Goal: Task Accomplishment & Management: Use online tool/utility

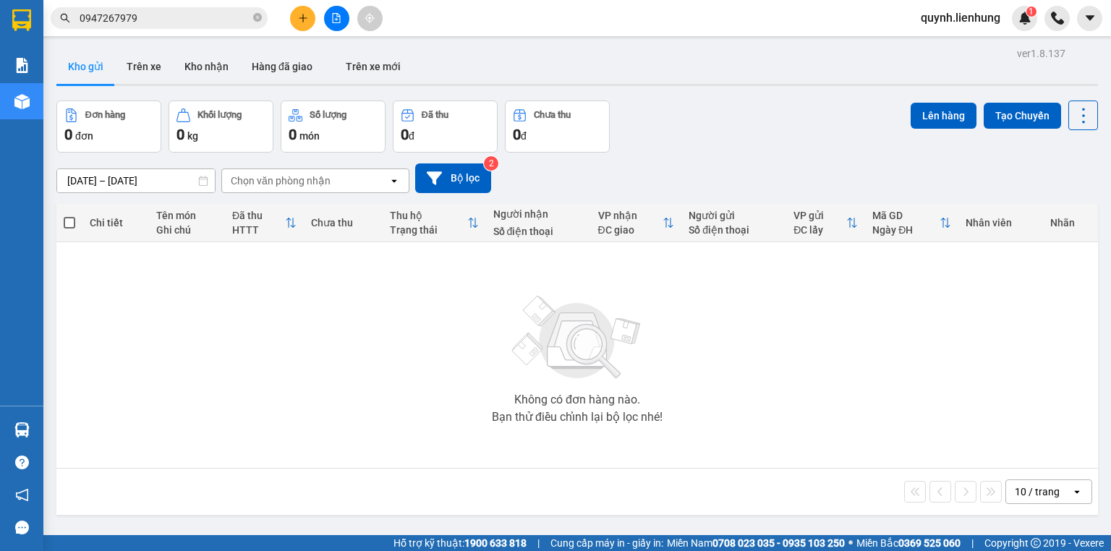
click at [451, 184] on button "Bộ lọc" at bounding box center [453, 178] width 76 height 30
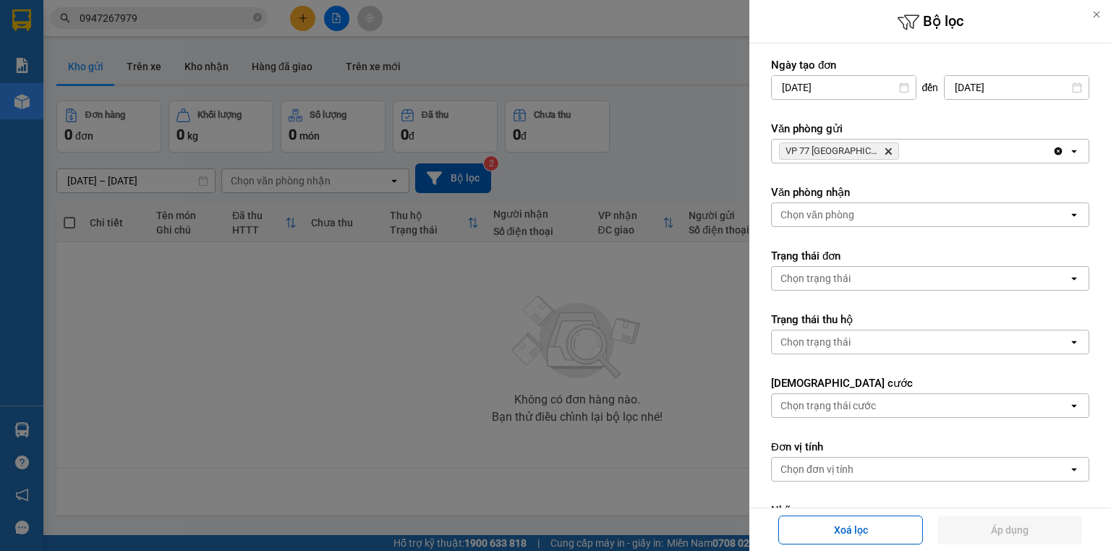
click at [657, 106] on div at bounding box center [555, 275] width 1111 height 551
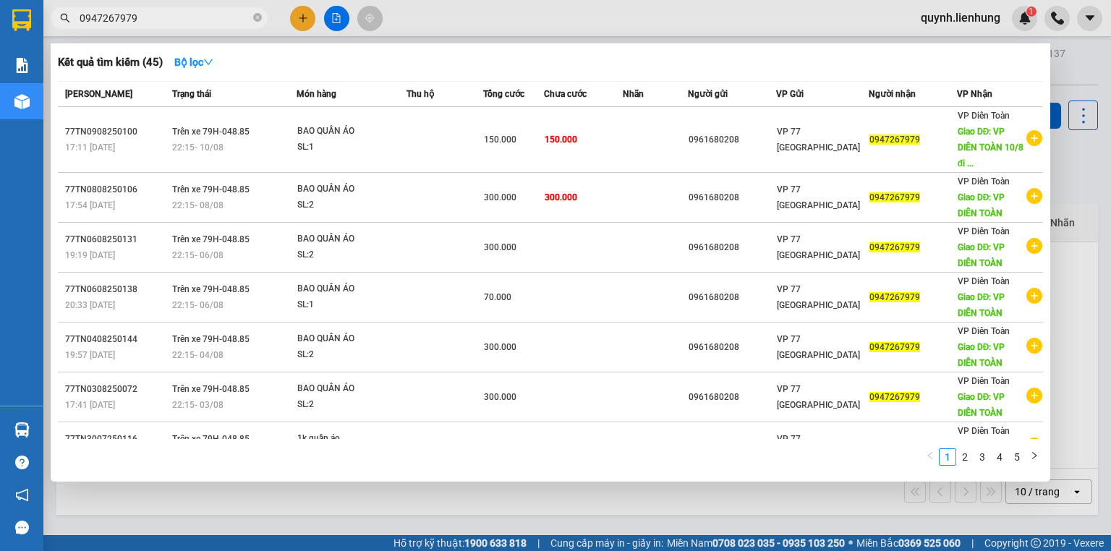
drag, startPoint x: 170, startPoint y: 7, endPoint x: 153, endPoint y: 14, distance: 18.4
click at [153, 14] on span "0947267979" at bounding box center [159, 18] width 217 height 22
drag, startPoint x: 155, startPoint y: 19, endPoint x: 0, endPoint y: 38, distance: 156.7
click at [0, 38] on section "Kết quả tìm kiếm ( 45 ) Bộ lọc Mã ĐH Trạng thái Món hàng Thu hộ Tổng cước Chưa …" at bounding box center [555, 275] width 1111 height 551
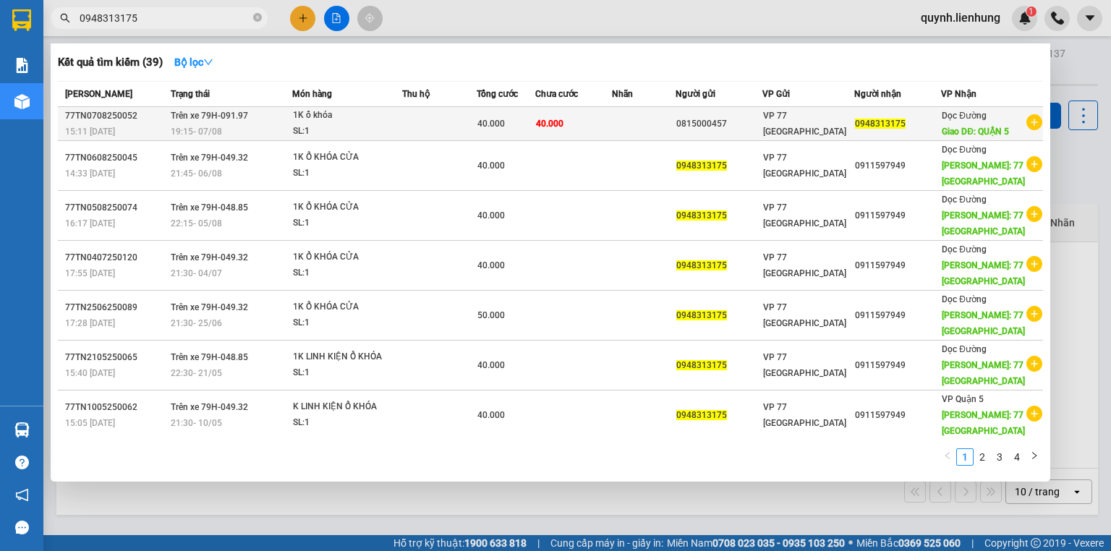
type input "0948313175"
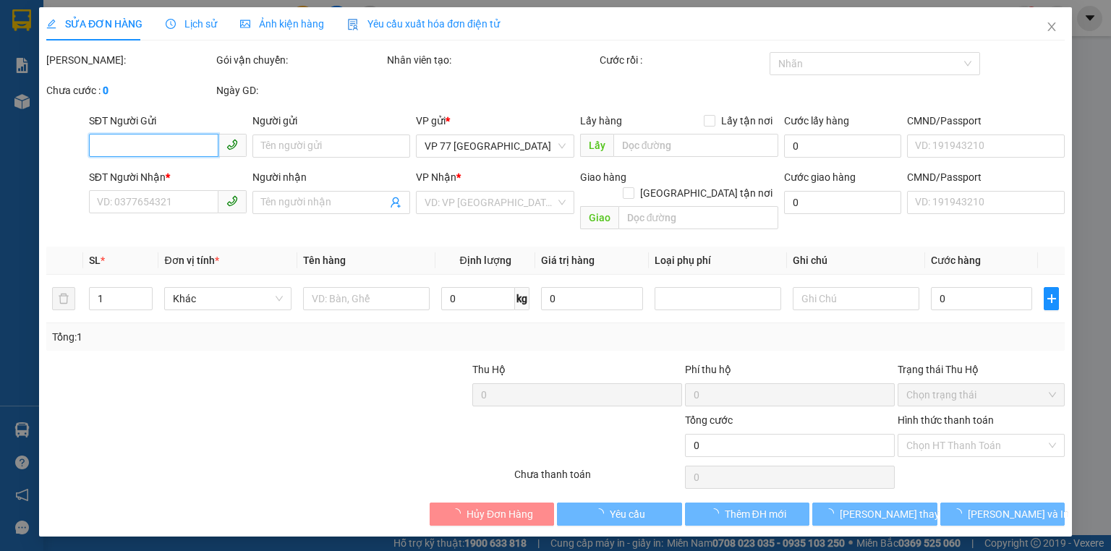
type input "0815000457"
type input "0948313175"
type input "QUẬN 5"
type input "40.000"
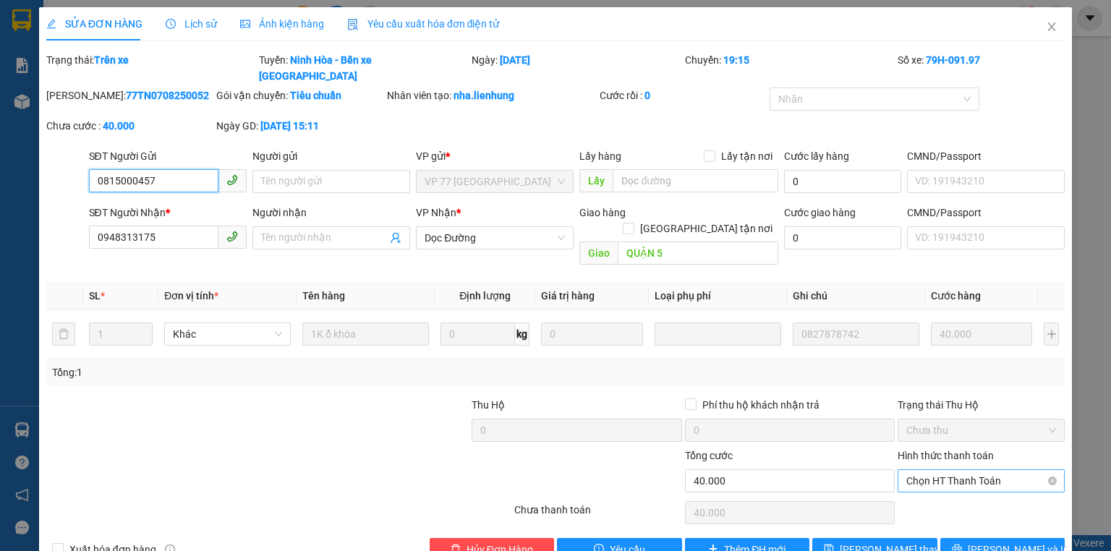
click at [969, 470] on span "Chọn HT Thanh Toán" at bounding box center [981, 481] width 150 height 22
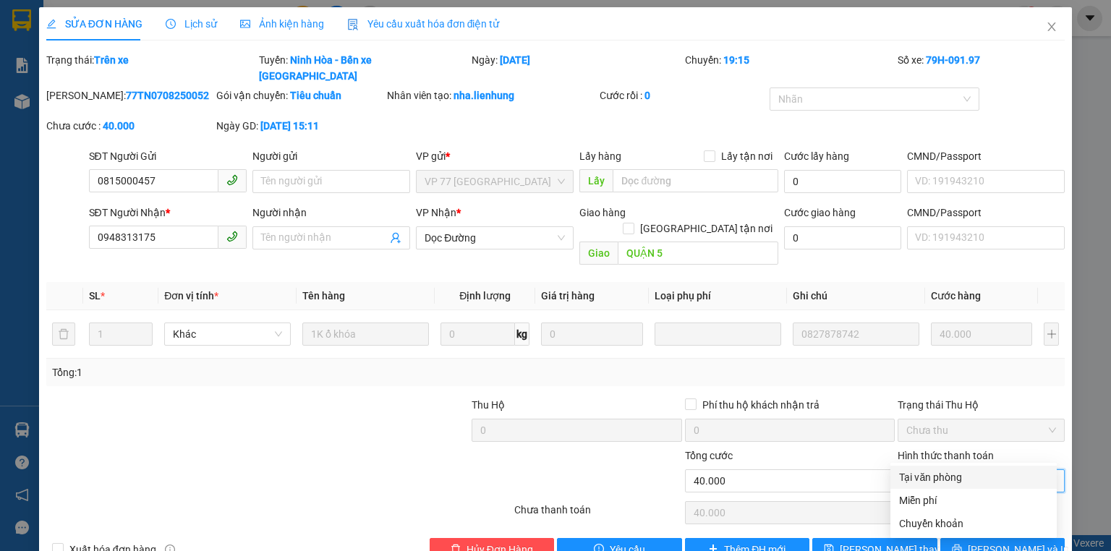
click at [952, 475] on div "Tại văn phòng" at bounding box center [973, 477] width 149 height 16
type input "0"
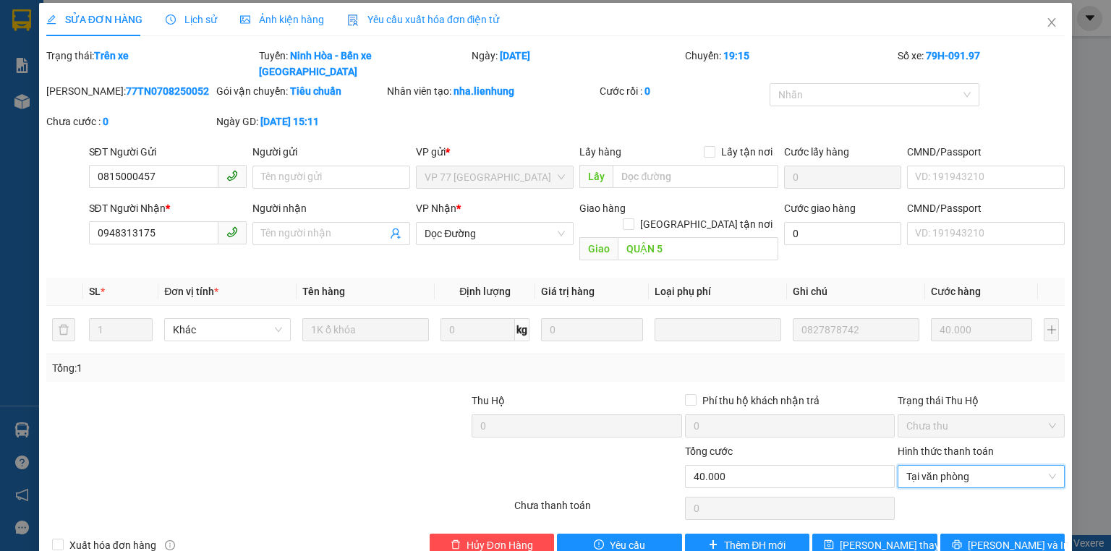
scroll to position [6, 0]
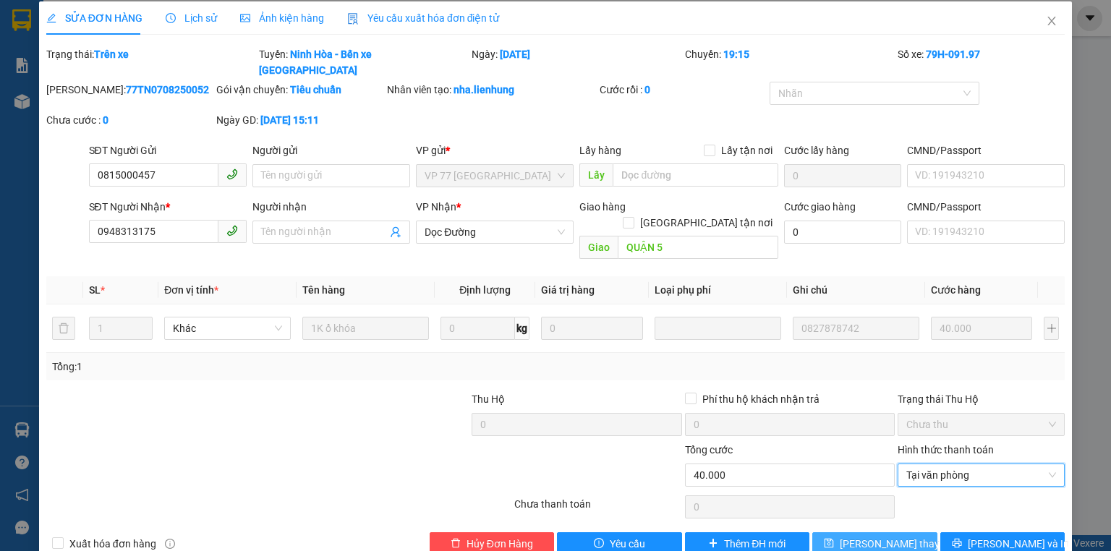
click at [894, 536] on span "[PERSON_NAME] thay đổi" at bounding box center [898, 544] width 116 height 16
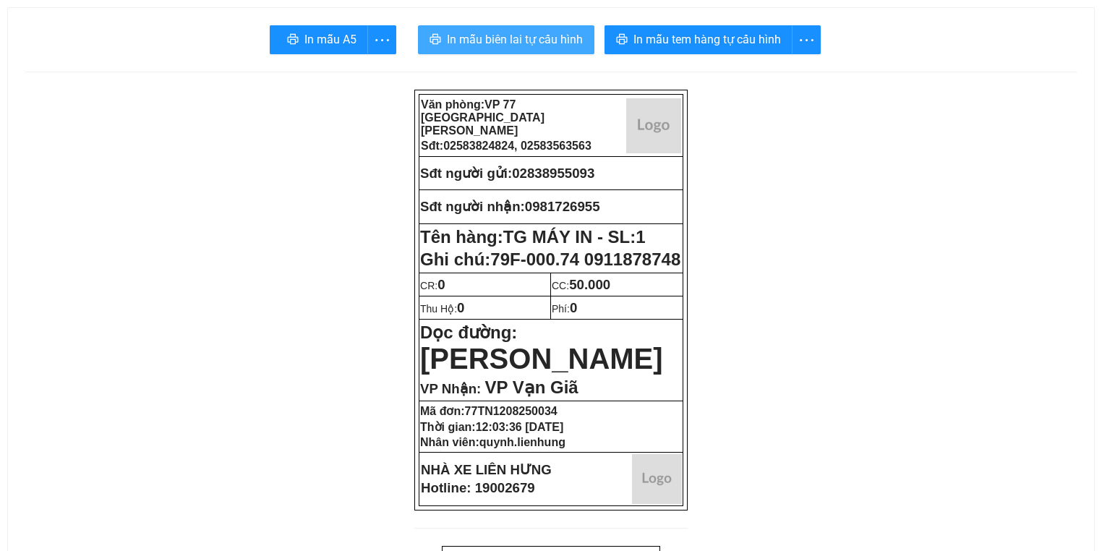
click at [529, 38] on span "In mẫu biên lai tự cấu hình" at bounding box center [515, 39] width 136 height 18
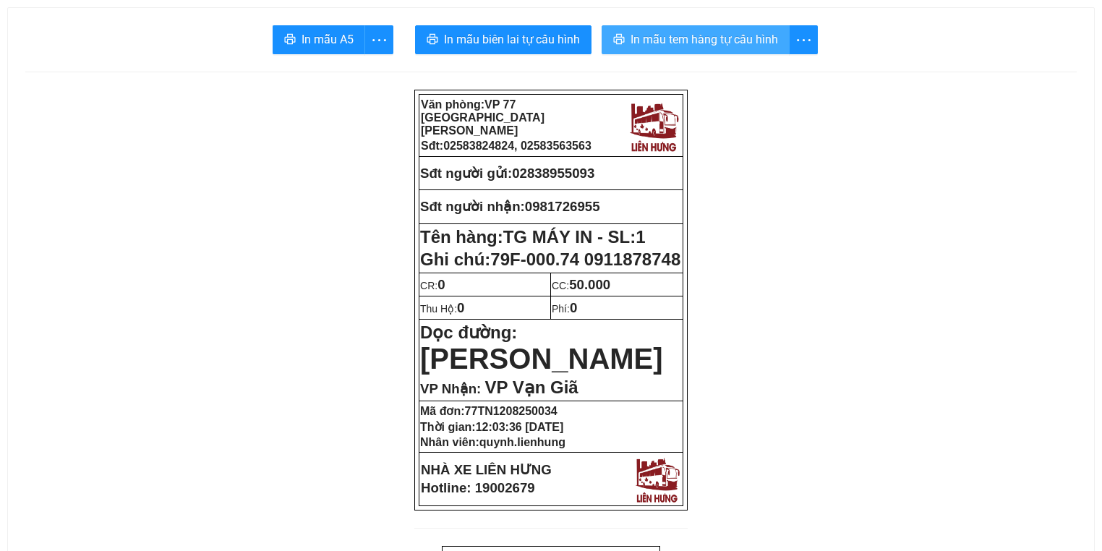
click at [704, 35] on span "In mẫu tem hàng tự cấu hình" at bounding box center [705, 39] width 148 height 18
